Goal: Task Accomplishment & Management: Complete application form

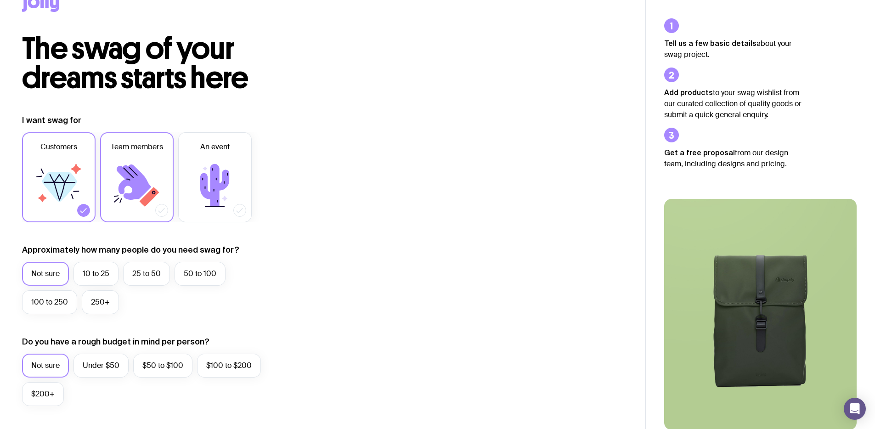
scroll to position [29, 0]
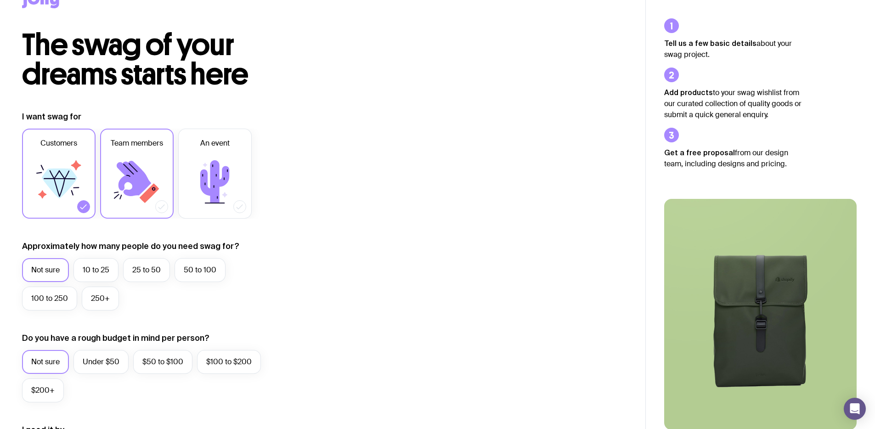
click at [166, 193] on label "Team members" at bounding box center [136, 174] width 73 height 90
click at [0, 0] on input "Team members" at bounding box center [0, 0] width 0 height 0
click at [70, 168] on icon at bounding box center [59, 183] width 35 height 30
click at [0, 0] on input "Customers" at bounding box center [0, 0] width 0 height 0
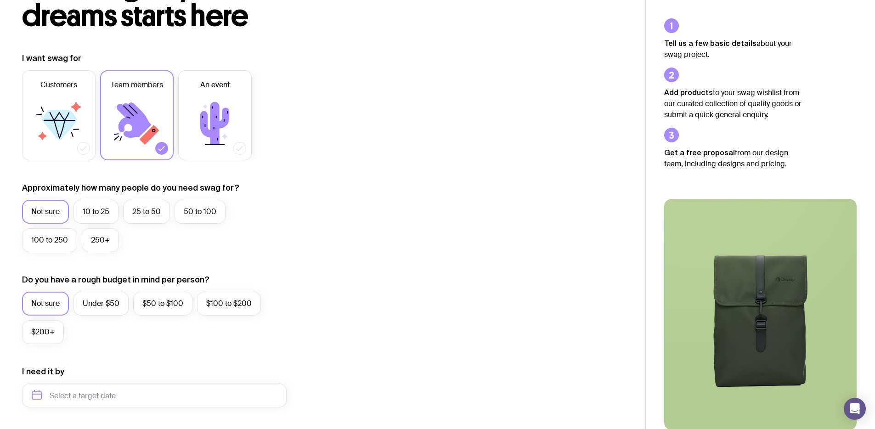
scroll to position [135, 0]
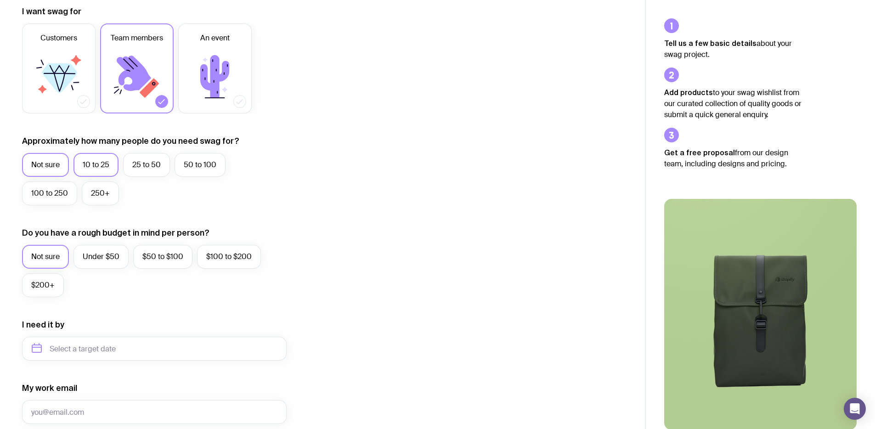
click at [98, 161] on label "10 to 25" at bounding box center [95, 165] width 45 height 24
click at [0, 0] on input "10 to 25" at bounding box center [0, 0] width 0 height 0
click at [198, 168] on label "50 to 100" at bounding box center [199, 165] width 51 height 24
click at [0, 0] on input "50 to 100" at bounding box center [0, 0] width 0 height 0
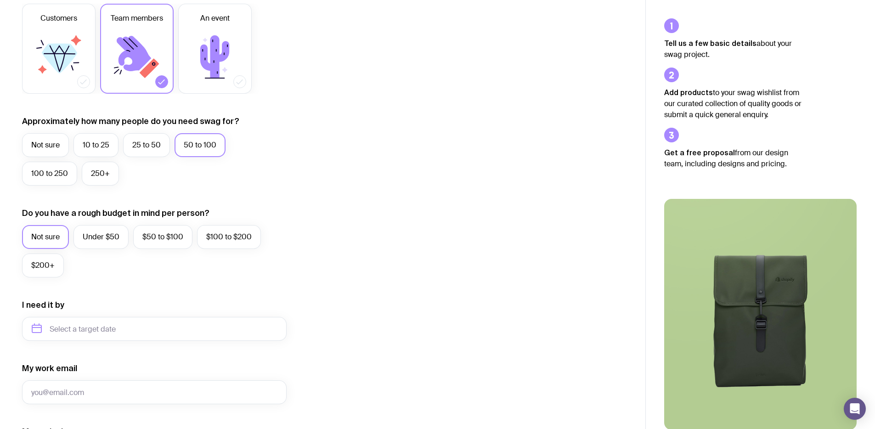
scroll to position [212, 0]
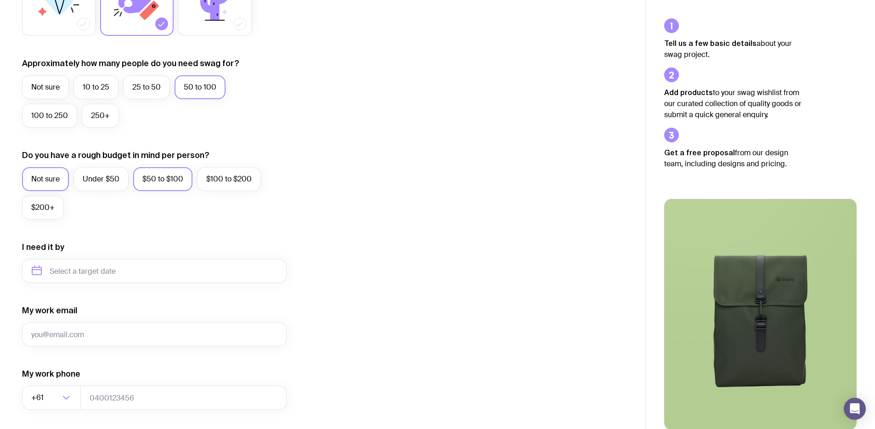
click at [172, 183] on label "$50 to $100" at bounding box center [162, 179] width 59 height 24
click at [0, 0] on input "$50 to $100" at bounding box center [0, 0] width 0 height 0
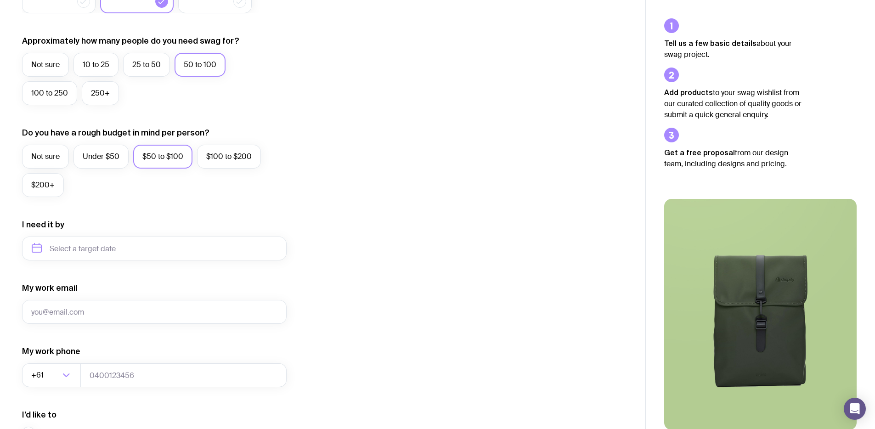
scroll to position [0, 0]
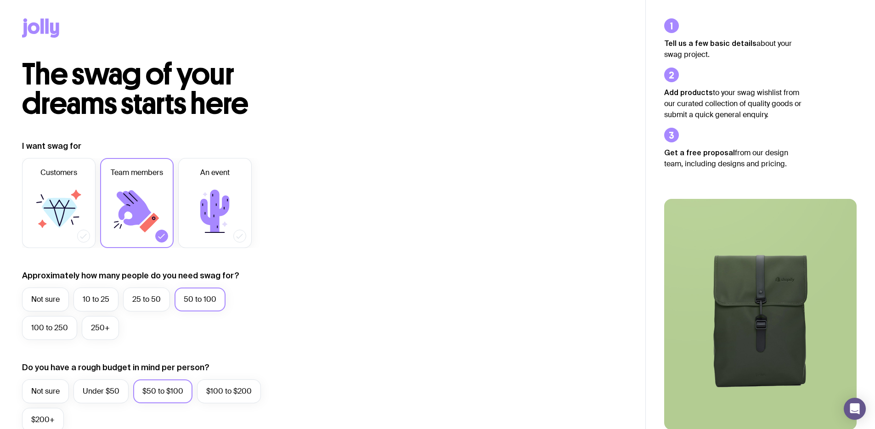
click at [42, 18] on icon at bounding box center [40, 27] width 37 height 19
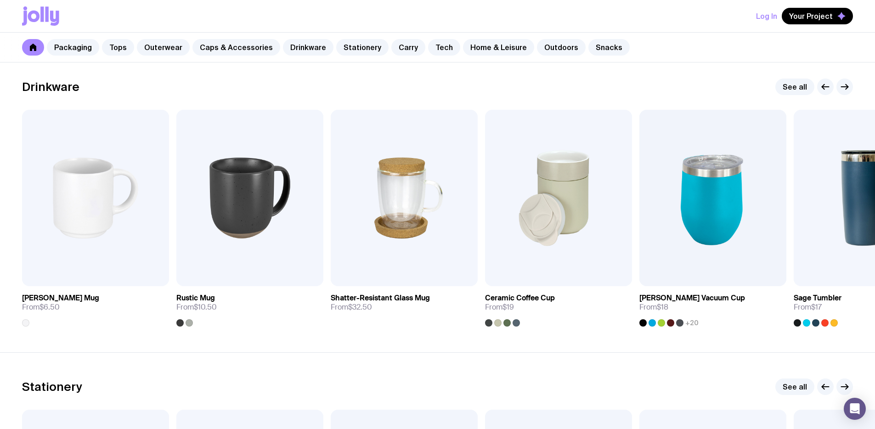
scroll to position [1329, 0]
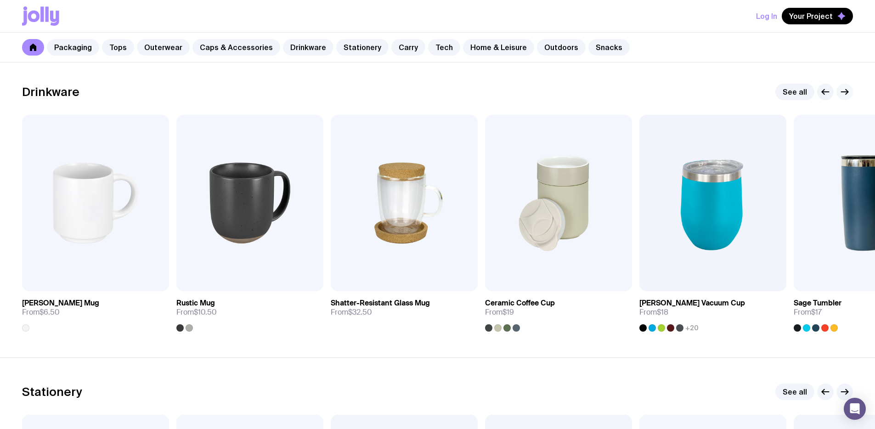
click at [849, 93] on icon "button" at bounding box center [844, 91] width 11 height 11
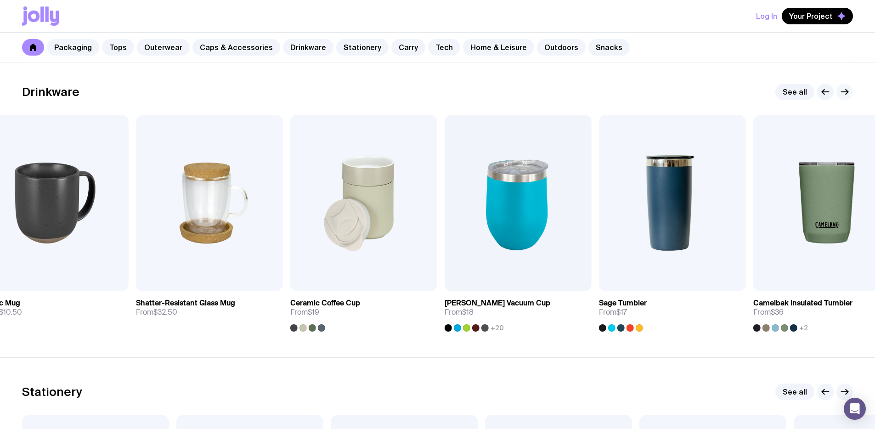
click at [849, 93] on icon "button" at bounding box center [844, 91] width 11 height 11
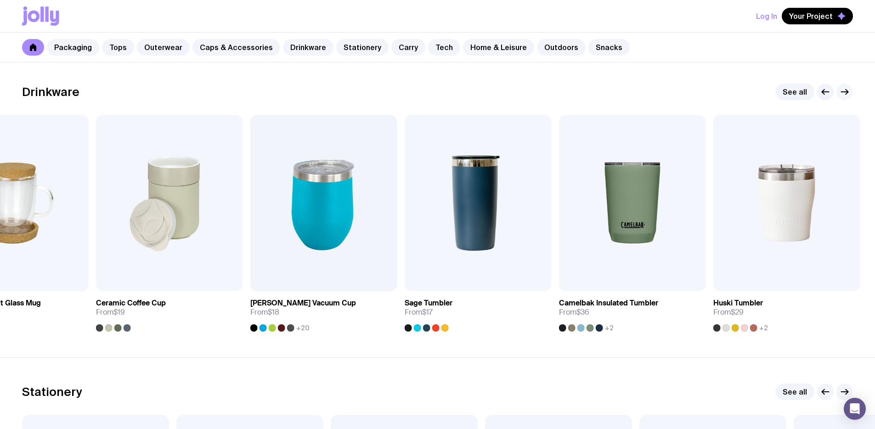
click at [849, 93] on icon "button" at bounding box center [844, 91] width 11 height 11
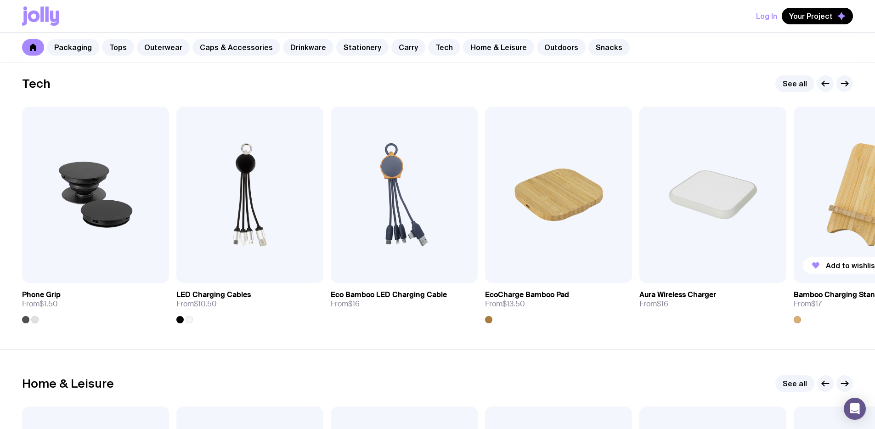
scroll to position [2228, 0]
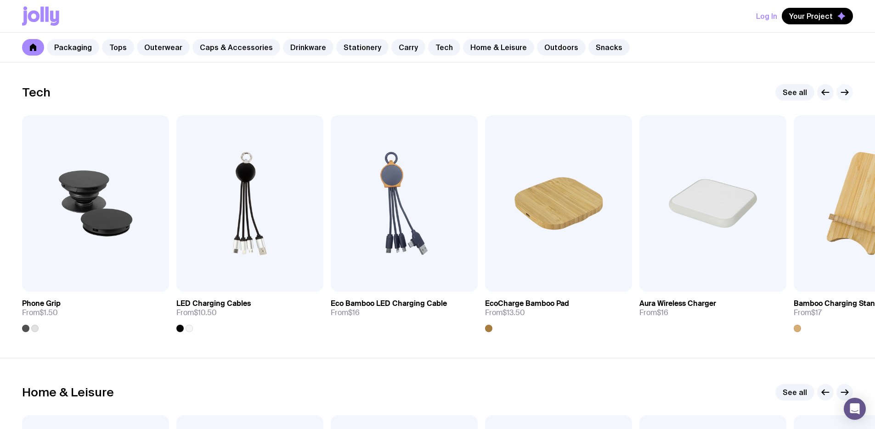
click at [844, 96] on icon "button" at bounding box center [844, 92] width 11 height 11
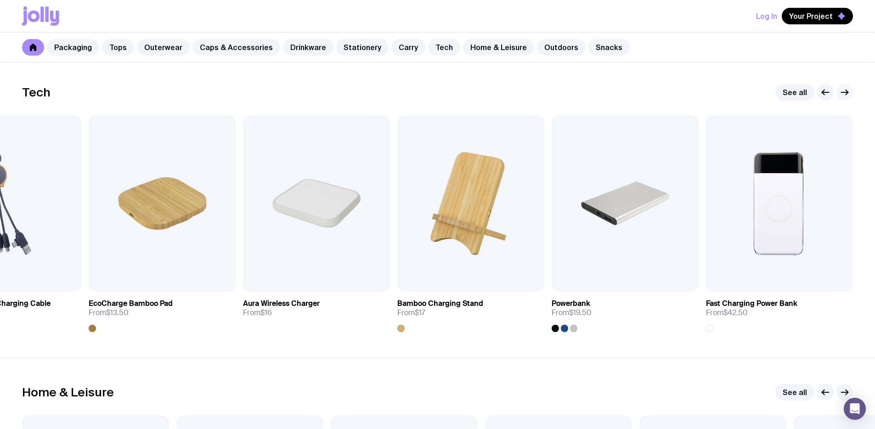
click at [844, 96] on icon "button" at bounding box center [844, 92] width 11 height 11
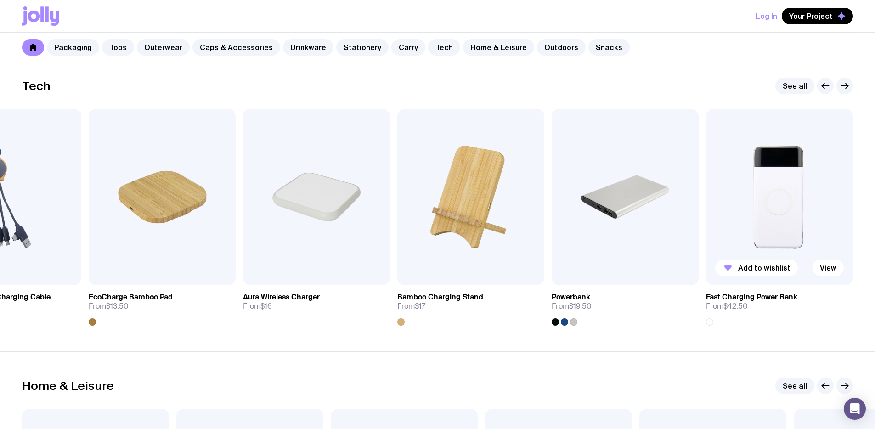
scroll to position [2493, 0]
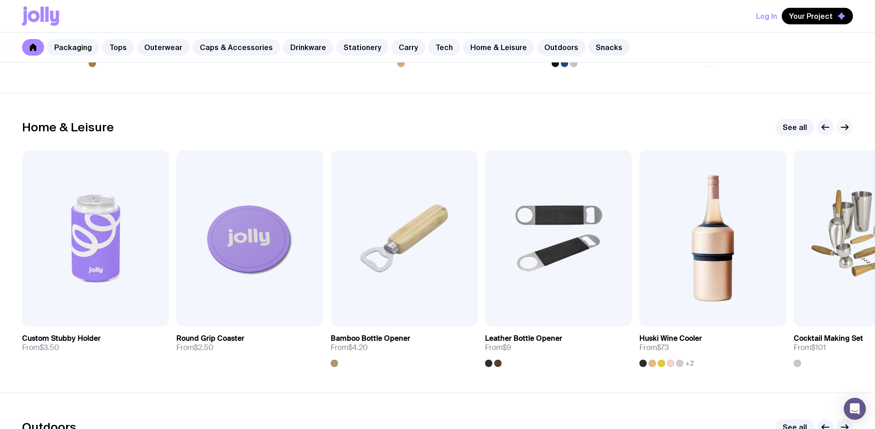
click at [845, 126] on icon "button" at bounding box center [844, 127] width 11 height 11
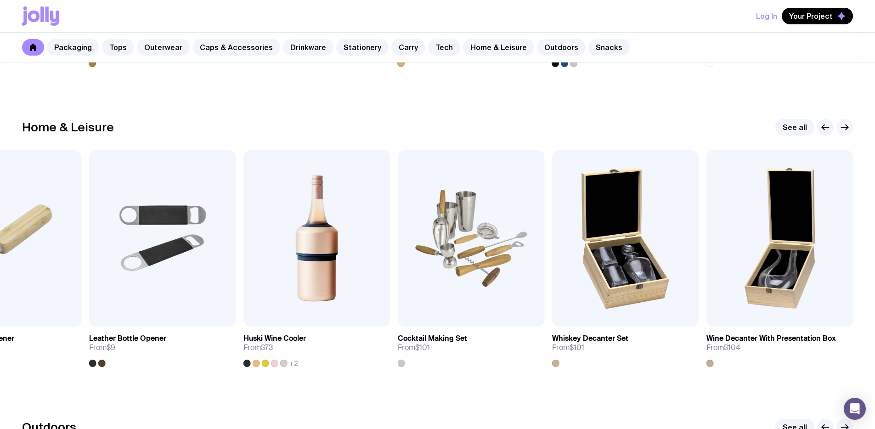
click at [845, 126] on icon "button" at bounding box center [844, 127] width 11 height 11
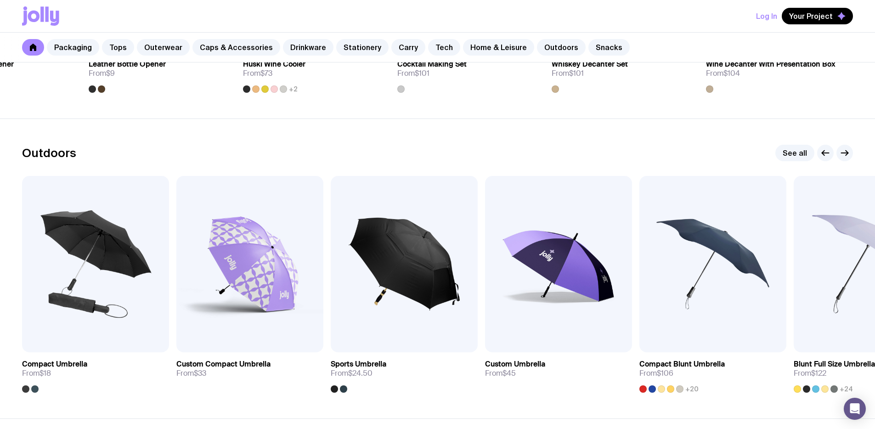
scroll to position [2765, 0]
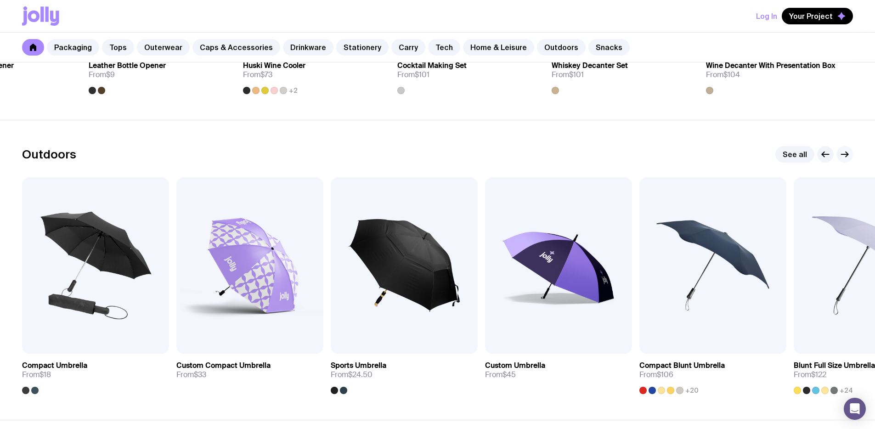
click at [846, 154] on icon "button" at bounding box center [844, 154] width 7 height 0
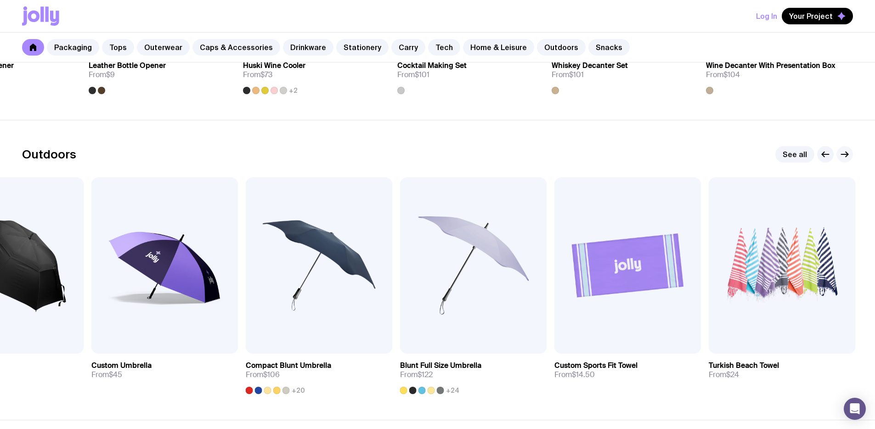
click at [846, 154] on icon "button" at bounding box center [844, 154] width 7 height 0
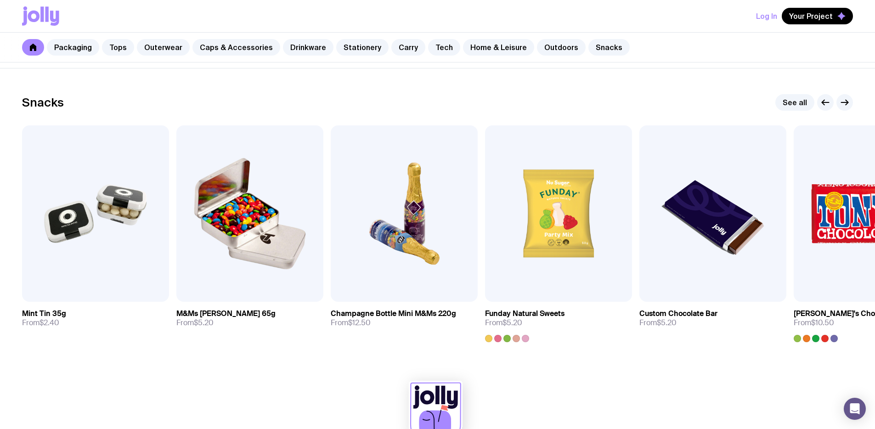
scroll to position [3114, 0]
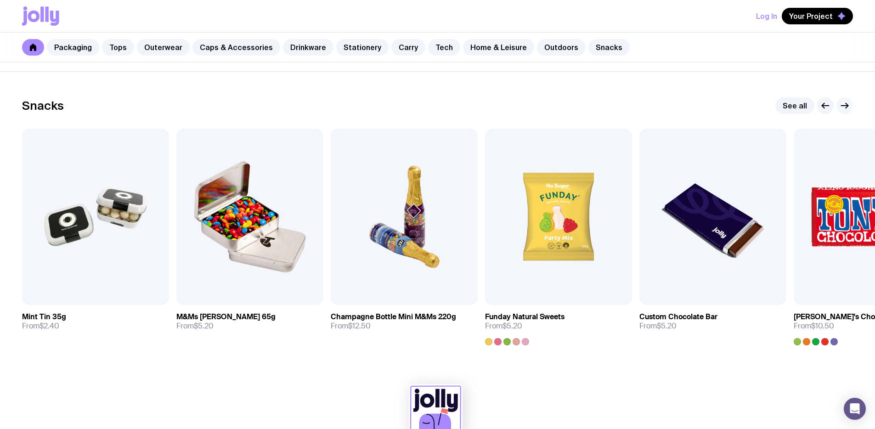
click at [844, 106] on icon "button" at bounding box center [844, 106] width 7 height 0
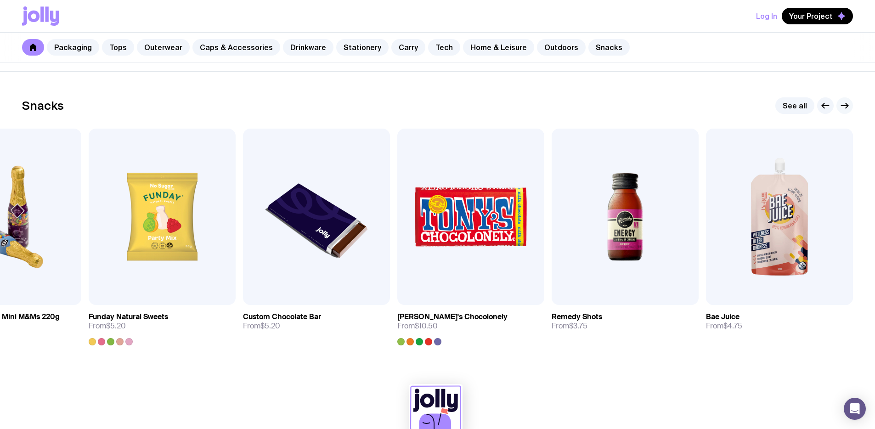
click at [844, 106] on icon "button" at bounding box center [844, 106] width 7 height 0
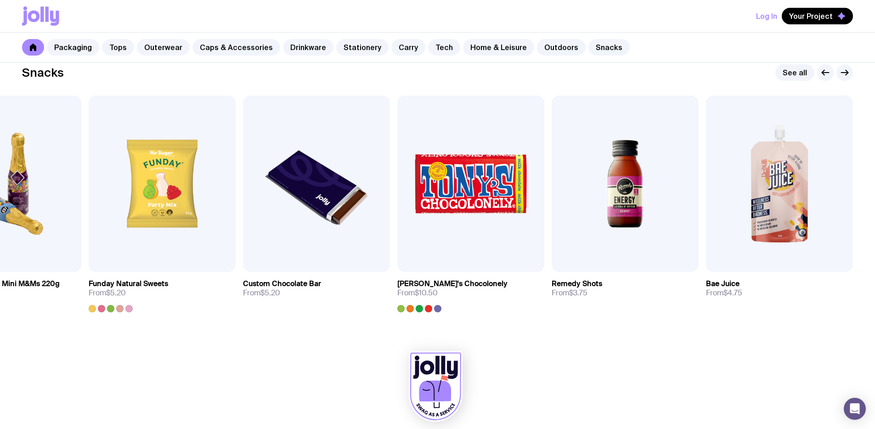
scroll to position [3130, 0]
